Goal: Navigation & Orientation: Find specific page/section

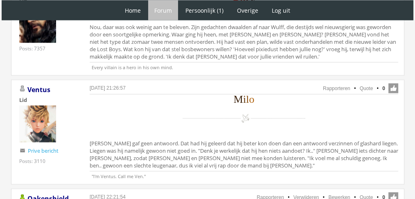
click at [156, 112] on div "M i l o" at bounding box center [244, 114] width 308 height 36
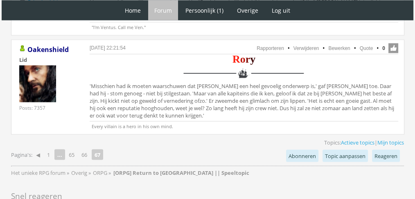
scroll to position [1722, 0]
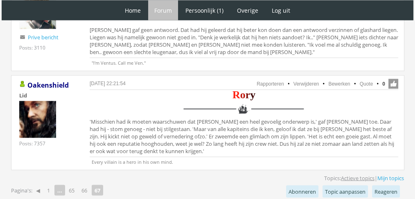
click at [355, 174] on link "Actieve topics" at bounding box center [358, 177] width 34 height 7
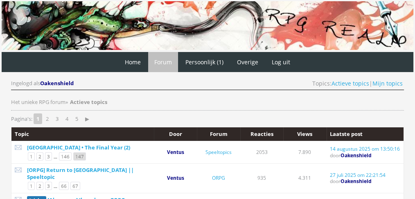
click at [77, 152] on link "147" at bounding box center [79, 156] width 13 height 8
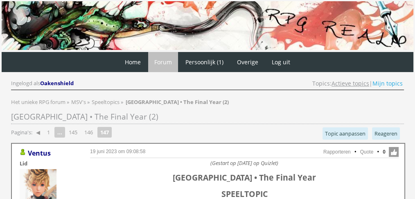
click at [349, 83] on link "Actieve topics" at bounding box center [350, 83] width 38 height 8
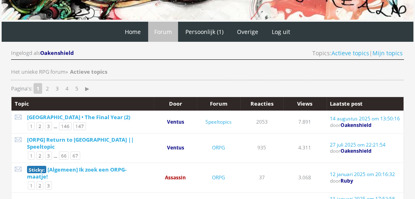
scroll to position [32, 0]
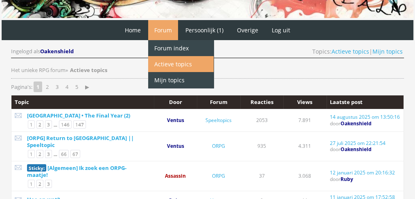
click at [163, 62] on link "Actieve topics" at bounding box center [180, 64] width 65 height 16
